Goal: Information Seeking & Learning: Learn about a topic

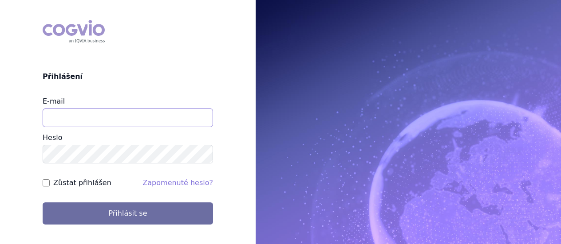
click at [151, 120] on input "E-mail" at bounding box center [128, 118] width 170 height 19
click at [146, 83] on div "COGVIO Přihlášení E-mail Heslo Zůstat přihlášen Zapomenuté heslo? Přihlásit se" at bounding box center [128, 122] width 256 height 219
click at [119, 121] on input "E-mail" at bounding box center [128, 118] width 170 height 19
type input "jana.sipkova@vzp.cz"
click at [84, 185] on label "Zůstat přihlášen" at bounding box center [82, 183] width 58 height 11
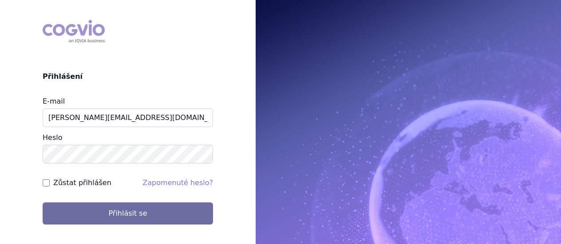
click at [50, 185] on input "Zůstat přihlášen" at bounding box center [46, 183] width 7 height 7
checkbox input "true"
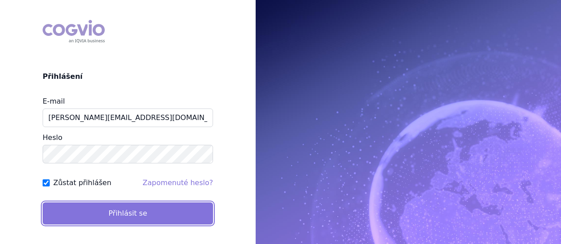
click at [87, 211] on button "Přihlásit se" at bounding box center [128, 214] width 170 height 22
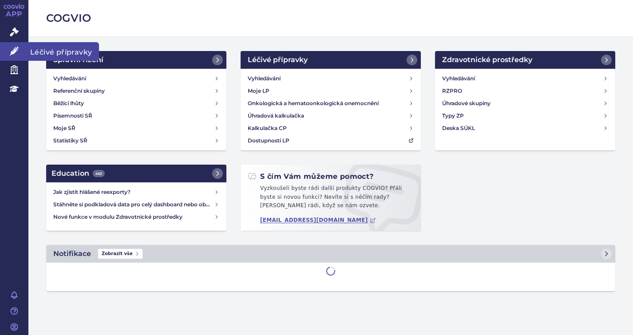
click at [13, 50] on icon at bounding box center [14, 51] width 9 height 9
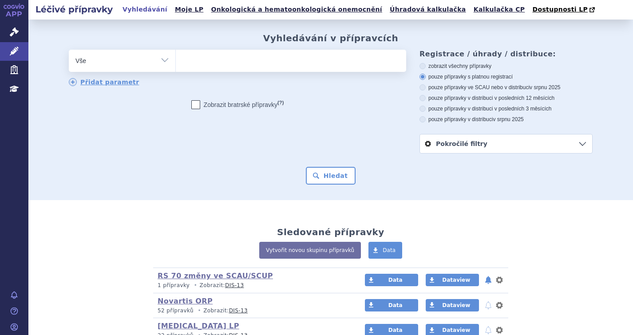
click at [240, 62] on ul at bounding box center [291, 59] width 230 height 19
click at [176, 62] on select at bounding box center [175, 60] width 0 height 22
type input "ly"
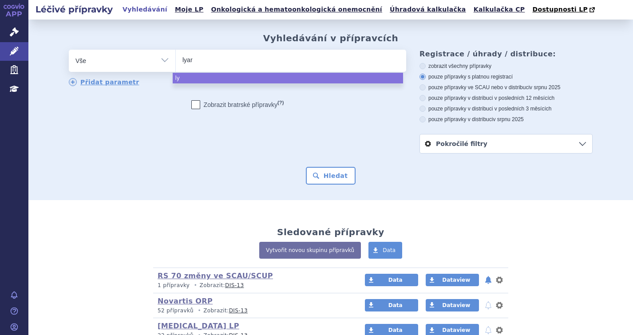
type input "lyarz"
type input "lyarza"
type input "lyarz"
type input "lya"
type input "ly"
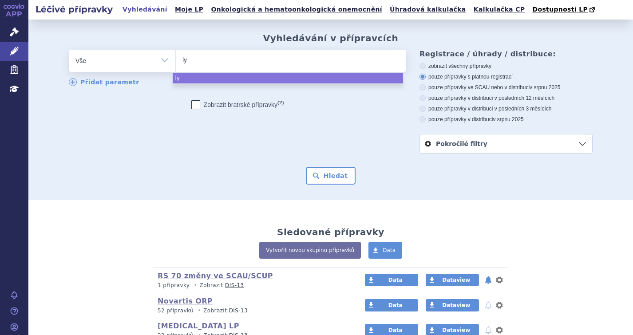
type input "lyn"
type input "lynpa"
type input "[MEDICAL_DATA]"
select select "[MEDICAL_DATA]"
click at [332, 193] on div "Vyhledávání v přípravcích odstranit Vše Přípravek/SUKL kód MAH VPOIS" at bounding box center [330, 110] width 604 height 181
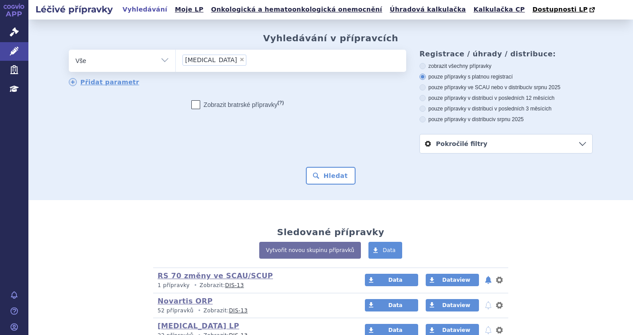
click at [332, 186] on div "Vyhledávání v přípravcích odstranit Vše Přípravek/SUKL kód MAH VPOIS ×" at bounding box center [330, 110] width 604 height 181
click at [334, 176] on button "Hledat" at bounding box center [331, 176] width 50 height 18
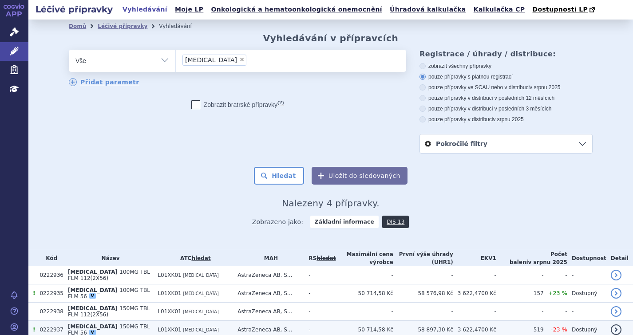
scroll to position [37, 0]
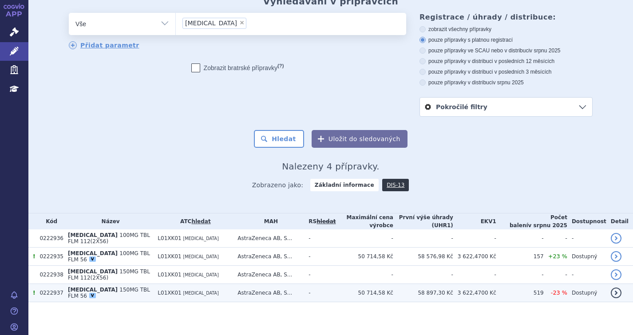
click at [84, 291] on span "[MEDICAL_DATA]" at bounding box center [93, 290] width 50 height 6
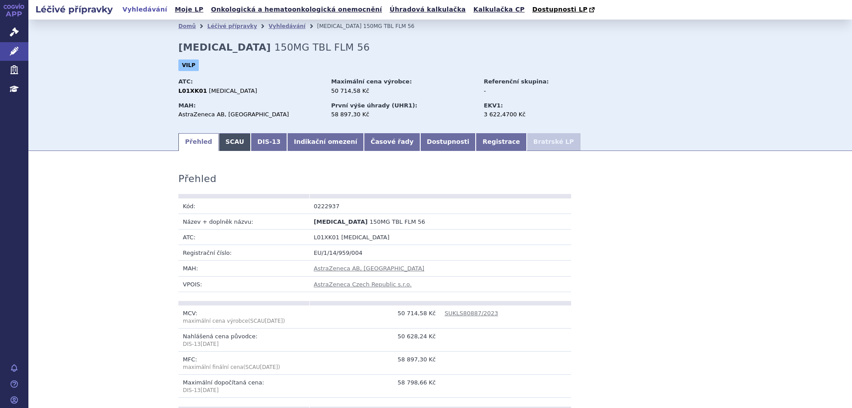
click at [219, 146] on link "SCAU" at bounding box center [235, 142] width 32 height 18
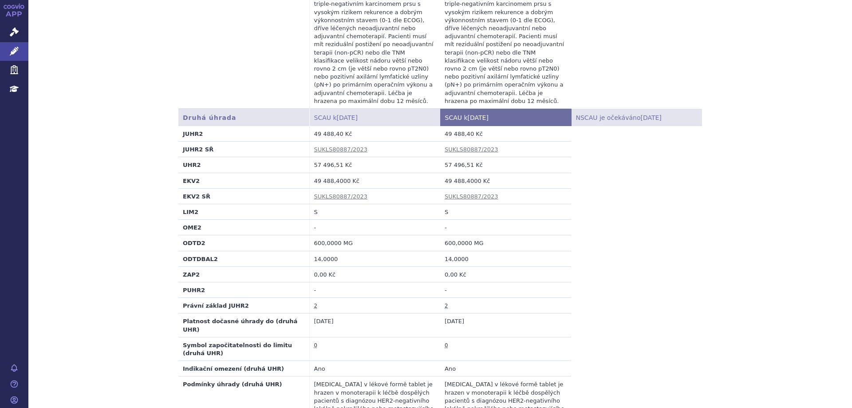
scroll to position [1065, 0]
